Goal: Find contact information: Find contact information

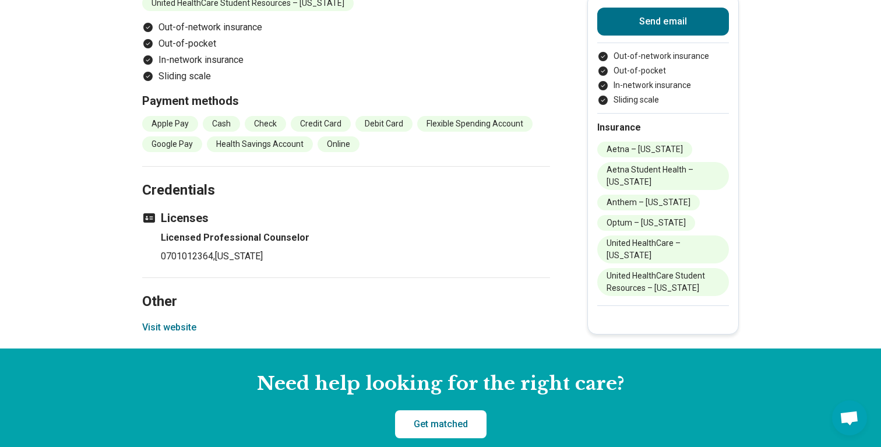
scroll to position [1089, 0]
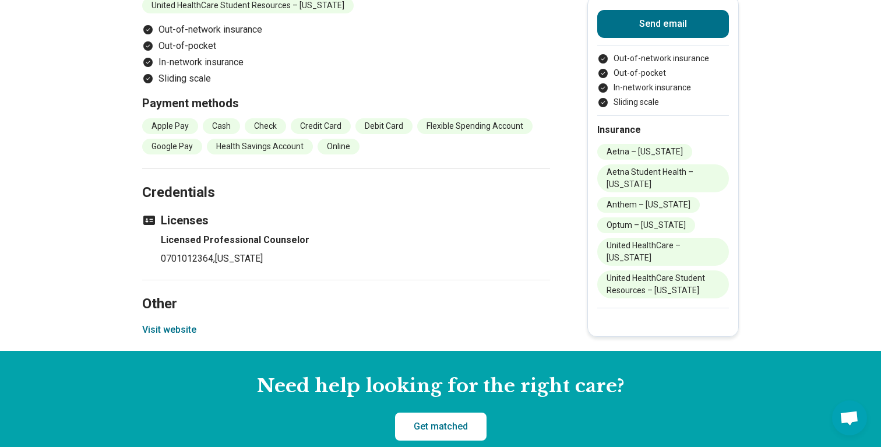
click at [192, 252] on p "0701012364 , [US_STATE]" at bounding box center [355, 259] width 389 height 14
copy p "0701012364"
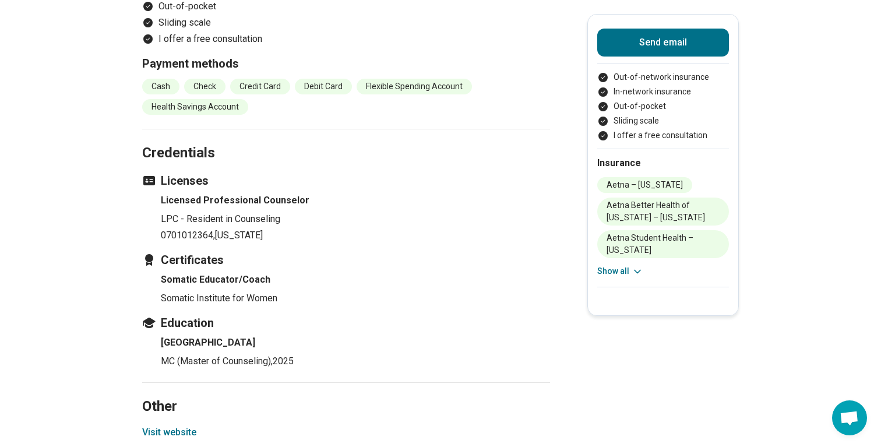
scroll to position [1151, 0]
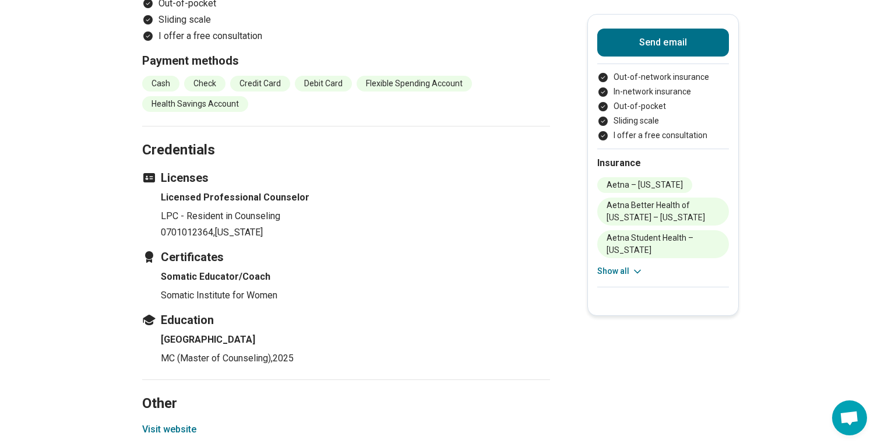
click at [192, 225] on p "0701012364 , [US_STATE]" at bounding box center [355, 232] width 389 height 14
copy p "0701012364"
click at [192, 225] on p "0701012364 , [US_STATE]" at bounding box center [355, 232] width 389 height 14
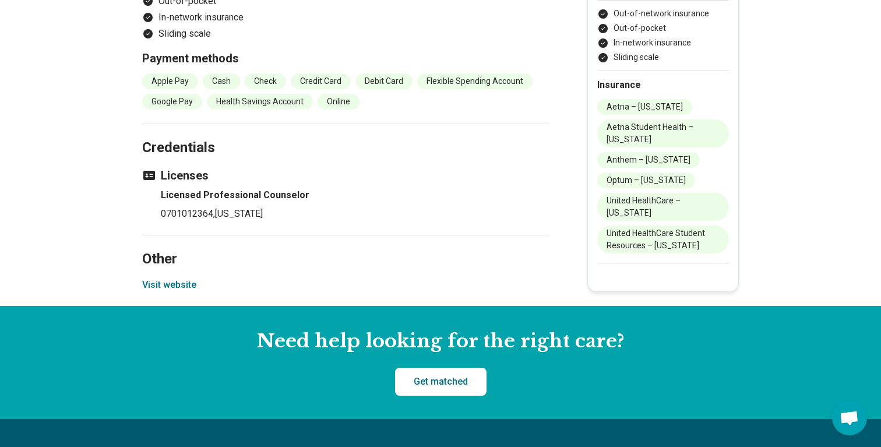
scroll to position [1193, 0]
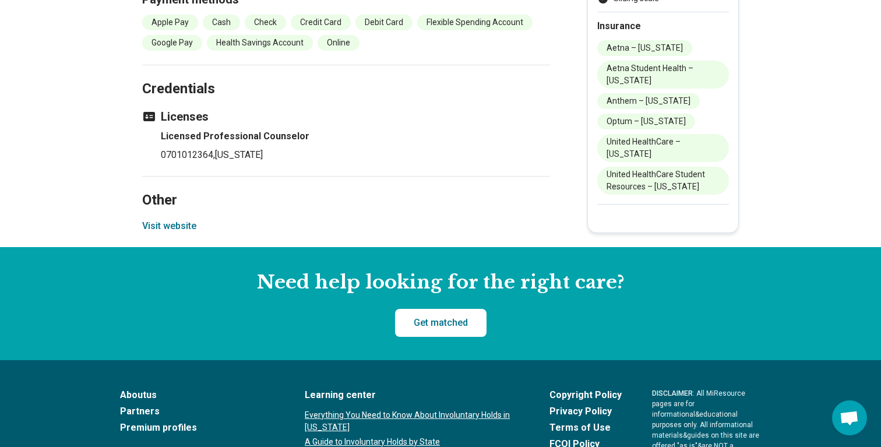
click at [183, 148] on p "0701012364 , [US_STATE]" at bounding box center [355, 155] width 389 height 14
click at [183, 148] on p "0701012364 , Virginia" at bounding box center [355, 155] width 389 height 14
copy p "0701012364"
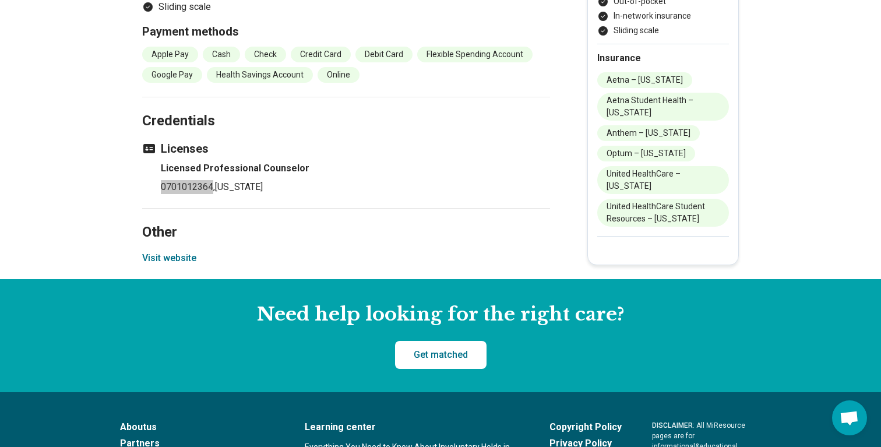
scroll to position [1160, 0]
